Goal: Transaction & Acquisition: Purchase product/service

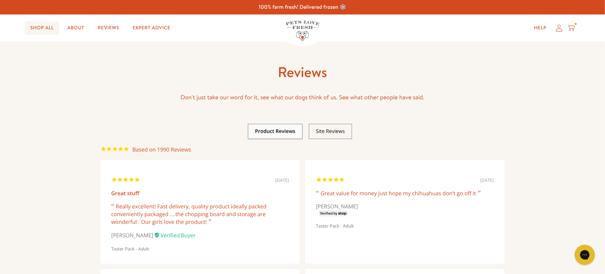
click at [51, 27] on link "Shop All" at bounding box center [42, 27] width 34 height 13
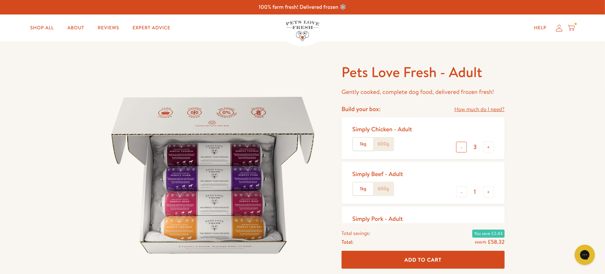
click at [462, 150] on button "-" at bounding box center [461, 147] width 11 height 11
click at [462, 145] on button "-" at bounding box center [461, 147] width 11 height 11
type input "0"
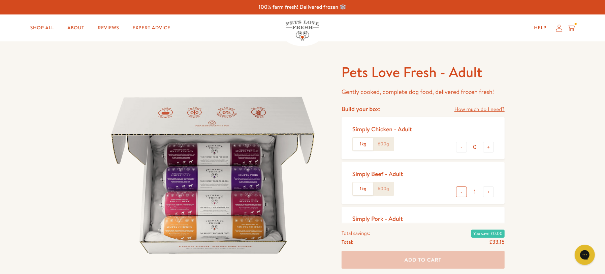
click at [461, 191] on button "-" at bounding box center [461, 192] width 11 height 11
type input "0"
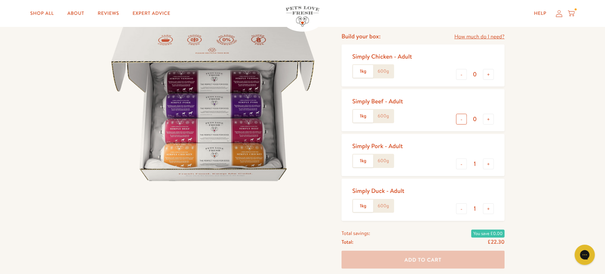
scroll to position [73, 0]
click at [465, 205] on button "-" at bounding box center [461, 208] width 11 height 11
type input "0"
